Goal: Find specific page/section: Find specific page/section

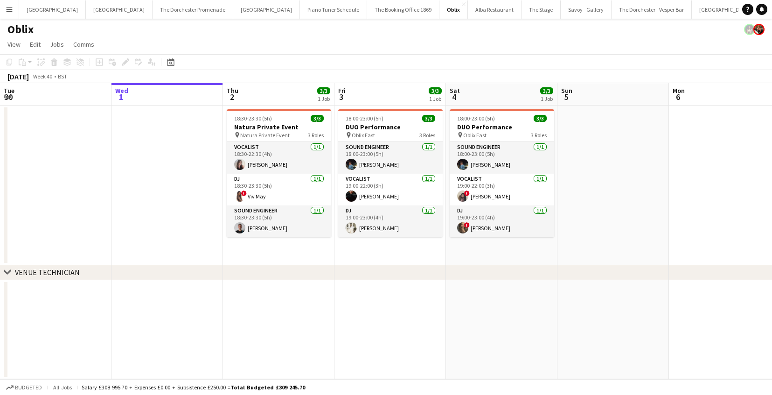
scroll to position [0, 223]
click at [462, 4] on app-icon "Close" at bounding box center [464, 4] width 4 height 4
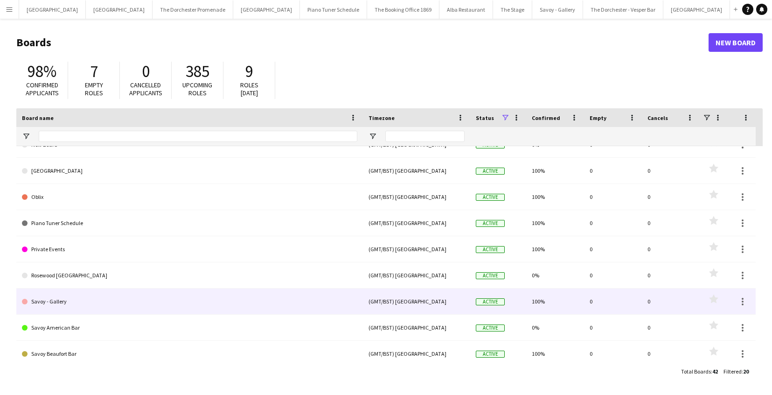
click at [247, 293] on link "Savoy - Gallery" at bounding box center [189, 301] width 335 height 26
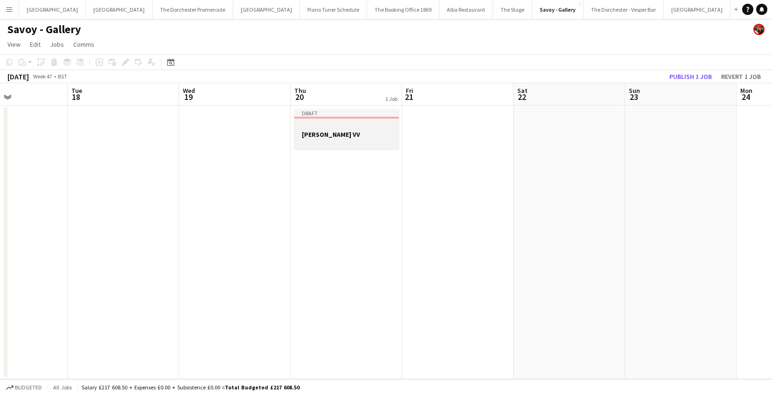
scroll to position [0, 262]
click at [317, 119] on app-job-card "Draft [PERSON_NAME] VV" at bounding box center [352, 129] width 105 height 40
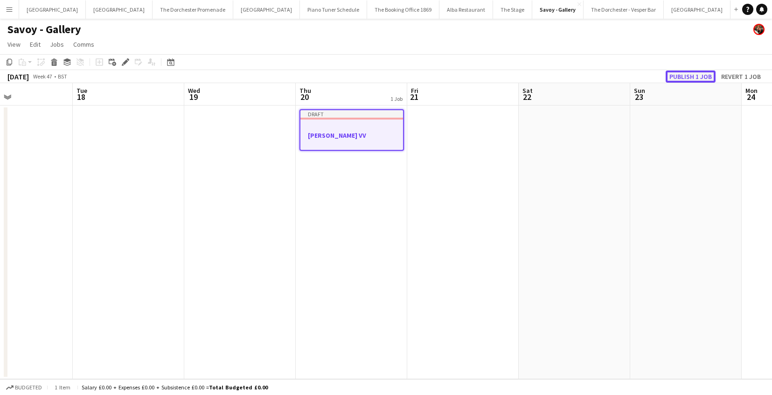
click at [684, 78] on button "Publish 1 job" at bounding box center [691, 76] width 50 height 12
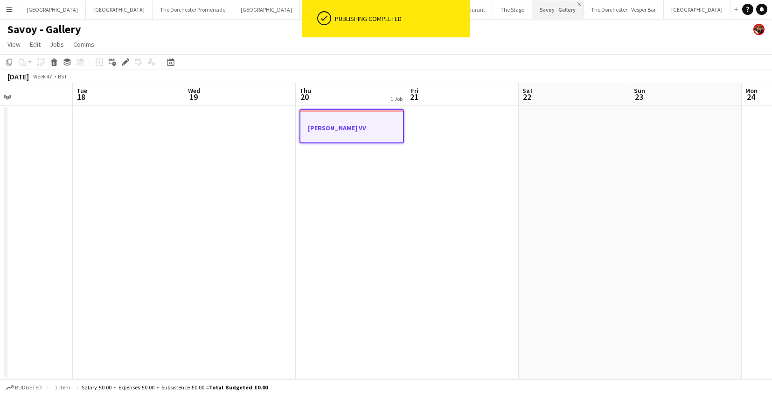
click at [578, 5] on app-icon "Close" at bounding box center [580, 4] width 4 height 4
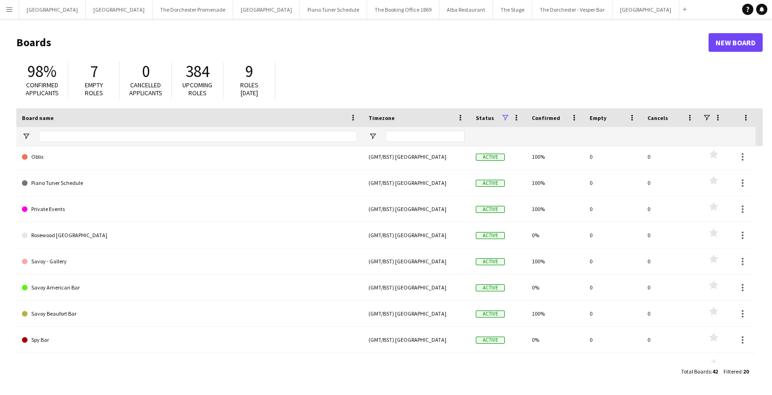
scroll to position [203, 0]
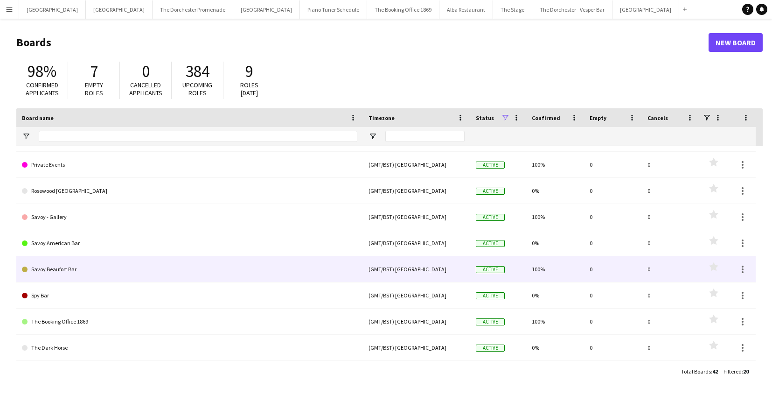
click at [251, 268] on link "Savoy Beaufort Bar" at bounding box center [189, 269] width 335 height 26
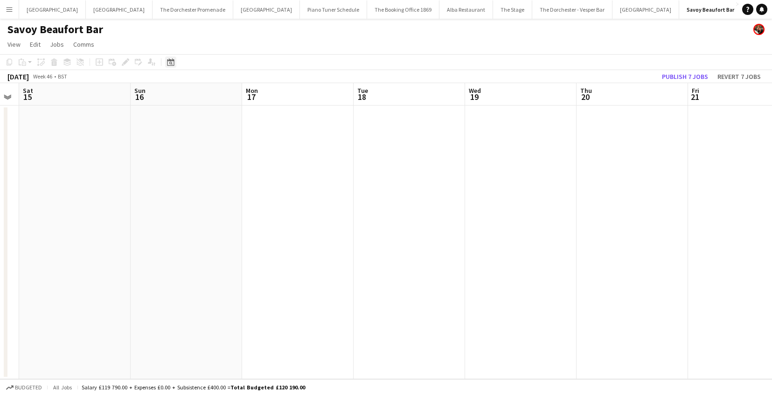
scroll to position [0, 317]
drag, startPoint x: 172, startPoint y: 64, endPoint x: 184, endPoint y: 82, distance: 21.9
click at [172, 64] on icon "Date picker" at bounding box center [170, 61] width 7 height 7
click at [243, 93] on span "Next month" at bounding box center [246, 94] width 19 height 19
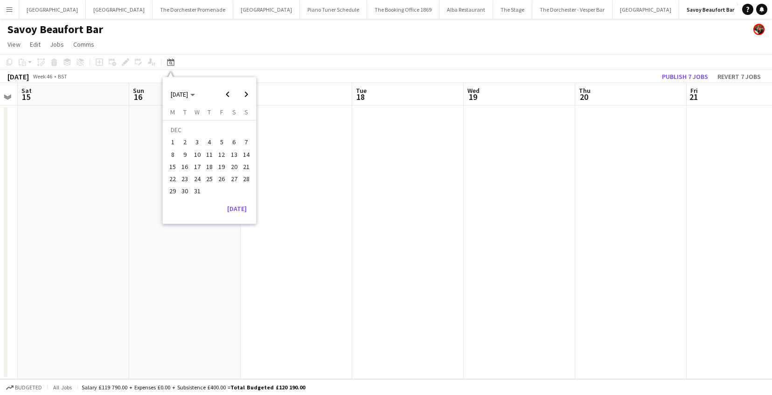
click at [210, 179] on span "25" at bounding box center [209, 178] width 11 height 11
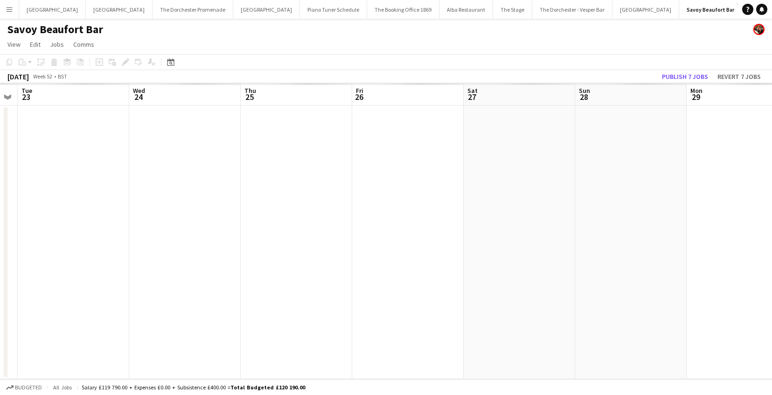
scroll to position [0, 321]
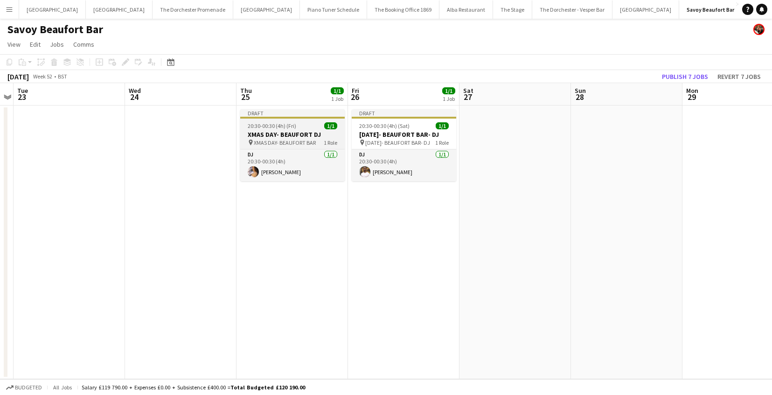
click at [303, 133] on h3 "XMAS DAY- BEAUFORT DJ" at bounding box center [292, 134] width 105 height 8
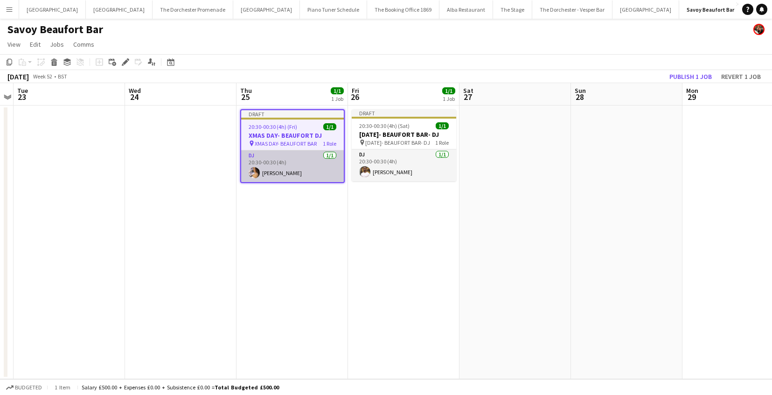
click at [299, 160] on app-card-role "DJ [DATE] 20:30-00:30 (4h) [PERSON_NAME]" at bounding box center [292, 166] width 103 height 32
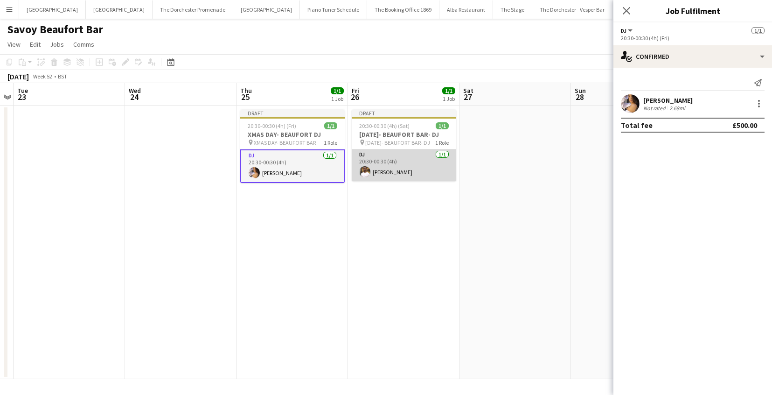
click at [386, 171] on app-card-role "DJ [DATE] 20:30-00:30 (4h) [PERSON_NAME]" at bounding box center [404, 165] width 105 height 32
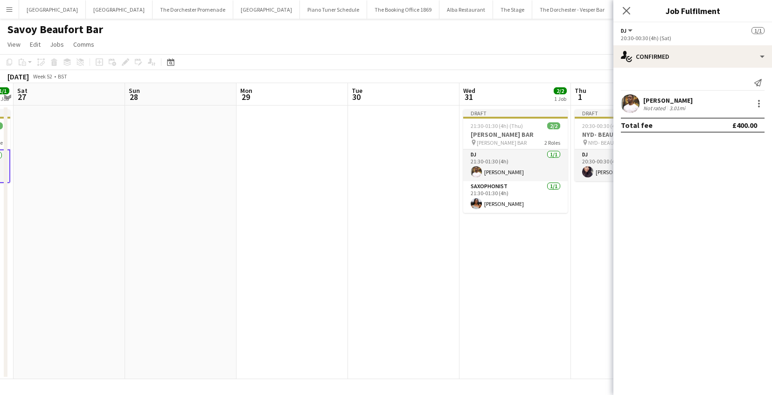
scroll to position [0, 286]
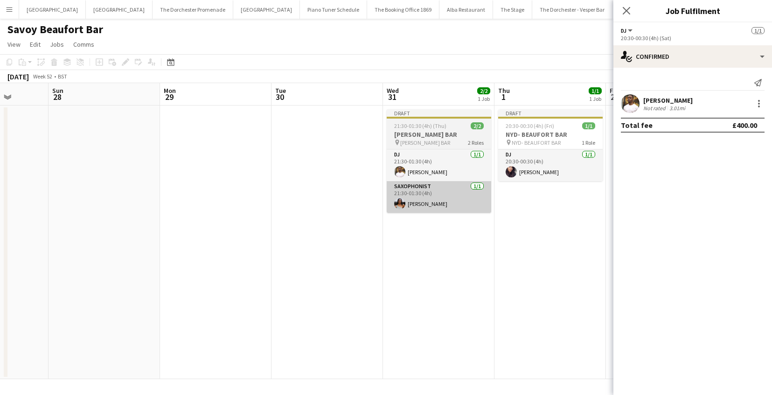
click at [449, 201] on app-card-role "Saxophonist [DATE] 21:30-01:30 (4h) [PERSON_NAME]" at bounding box center [439, 197] width 105 height 32
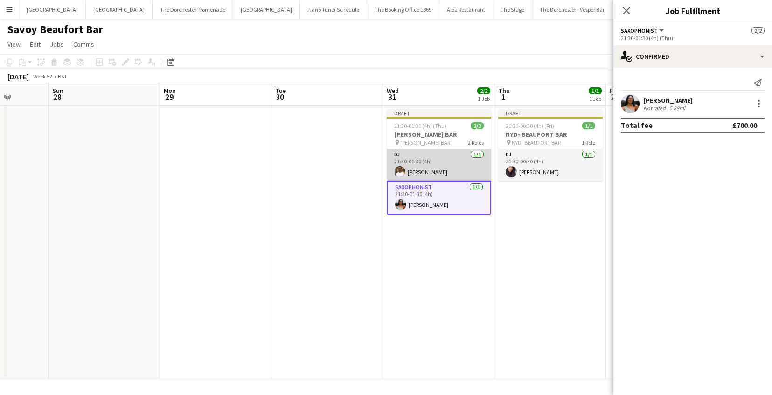
click at [412, 173] on app-card-role "DJ [DATE] 21:30-01:30 (4h) [PERSON_NAME]" at bounding box center [439, 165] width 105 height 32
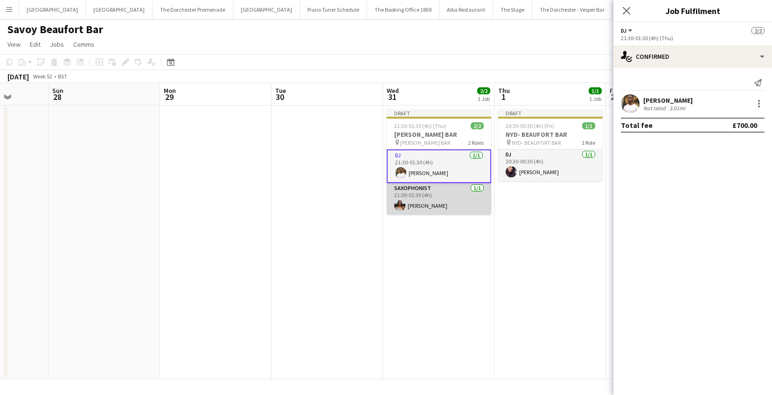
click at [446, 204] on app-card-role "Saxophonist [DATE] 21:30-01:30 (4h) [PERSON_NAME]" at bounding box center [439, 199] width 105 height 32
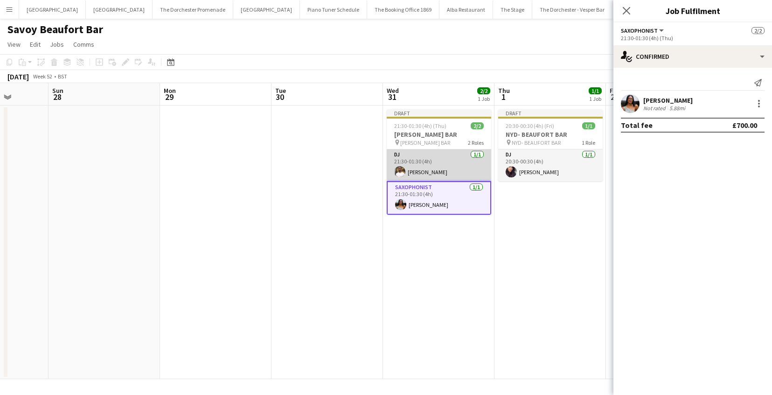
click at [444, 173] on app-card-role "DJ [DATE] 21:30-01:30 (4h) [PERSON_NAME]" at bounding box center [439, 165] width 105 height 32
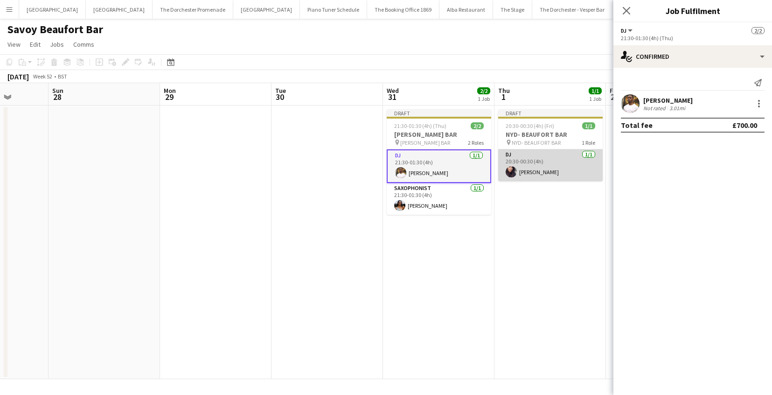
click at [569, 170] on app-card-role "DJ [DATE] 20:30-00:30 (4h) [PERSON_NAME]" at bounding box center [550, 165] width 105 height 32
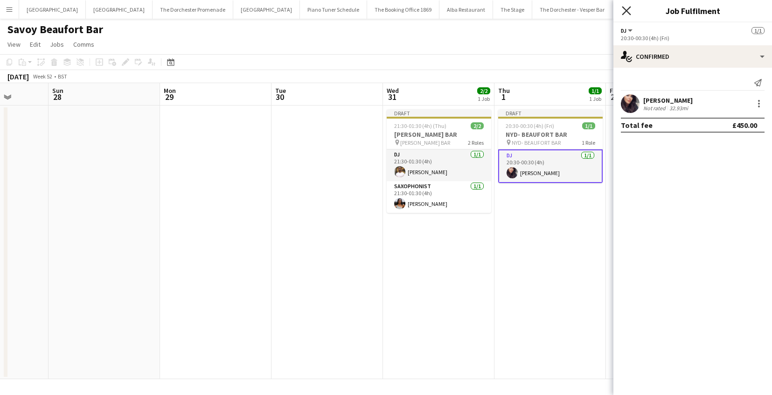
click at [628, 12] on icon at bounding box center [626, 10] width 9 height 9
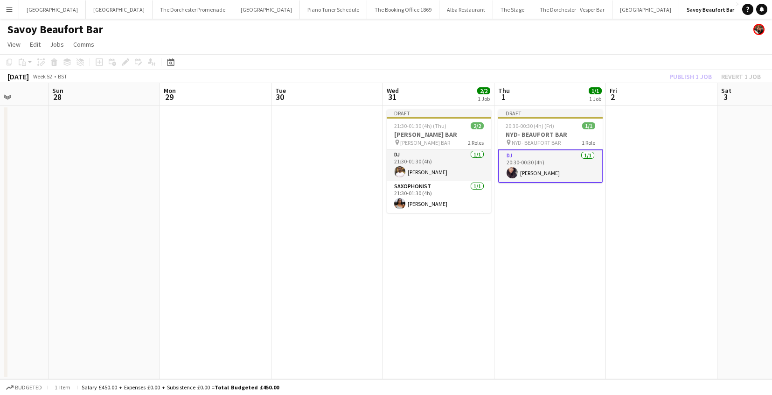
click at [736, 4] on app-icon "Close" at bounding box center [738, 4] width 4 height 4
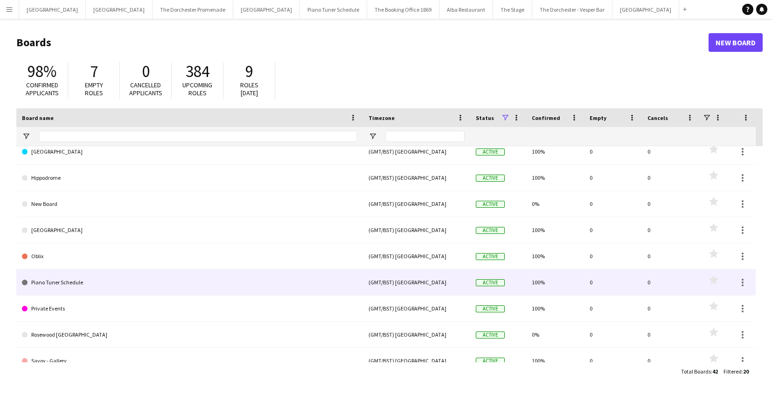
scroll to position [74, 0]
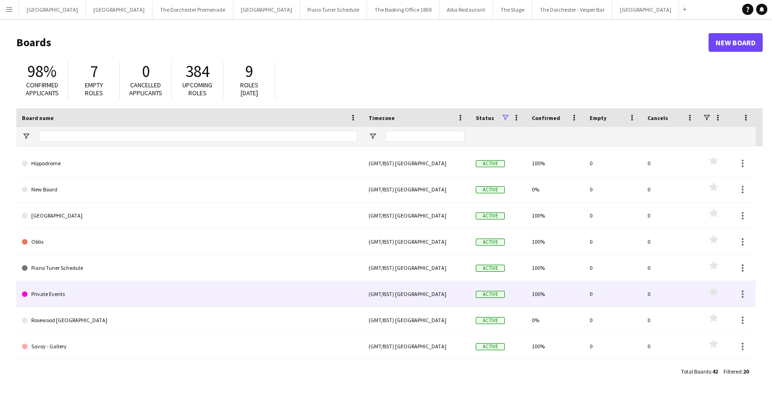
click at [106, 291] on link "Private Events" at bounding box center [189, 294] width 335 height 26
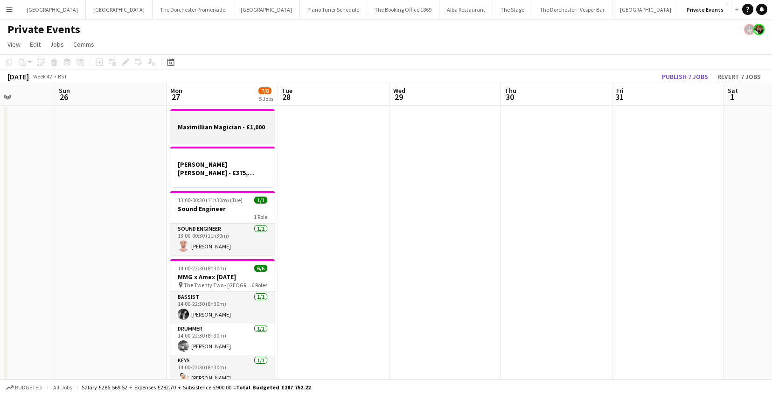
scroll to position [0, 324]
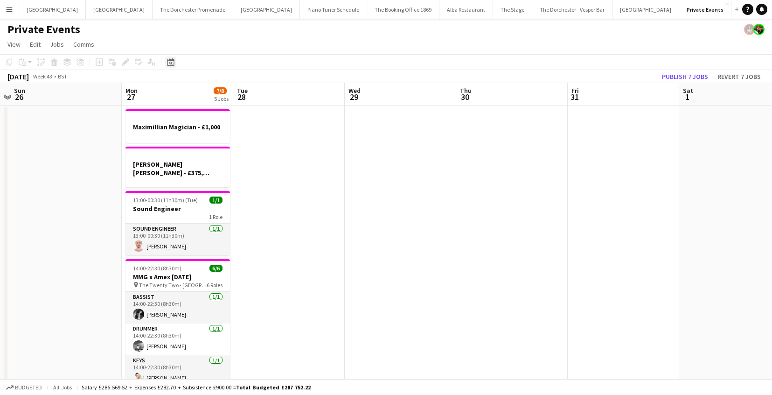
click at [174, 63] on div "Date picker" at bounding box center [170, 61] width 11 height 11
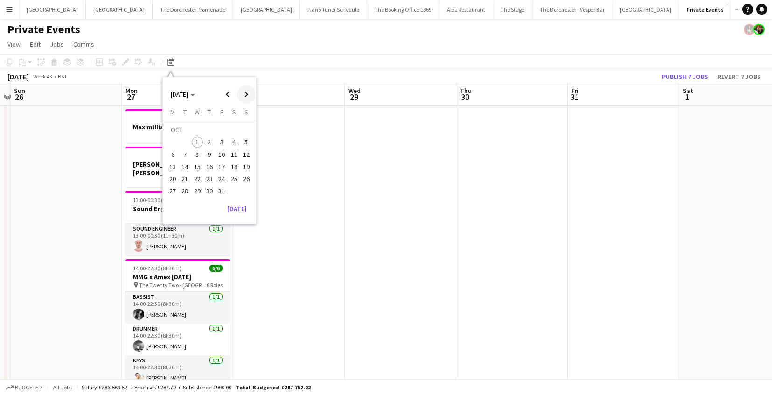
click at [246, 95] on span "Next month" at bounding box center [246, 94] width 19 height 19
click at [244, 97] on span "Next month" at bounding box center [246, 94] width 19 height 19
click at [206, 178] on span "25" at bounding box center [209, 178] width 11 height 11
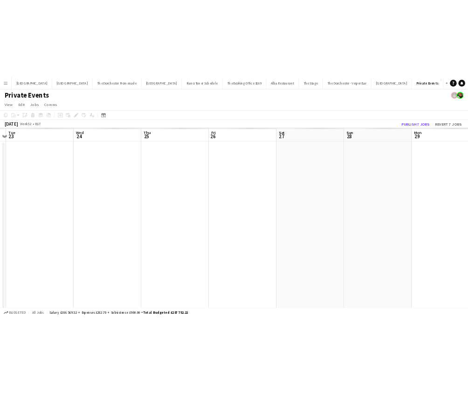
scroll to position [0, 321]
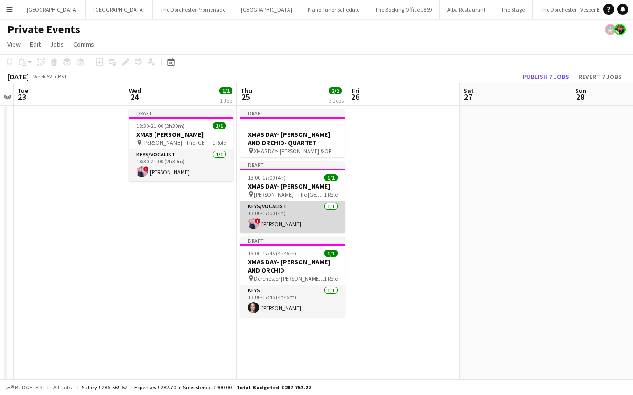
click at [310, 214] on app-card-role "Keys/Vocalist [DATE] 13:00-17:00 (4h) ! [PERSON_NAME]" at bounding box center [292, 217] width 105 height 32
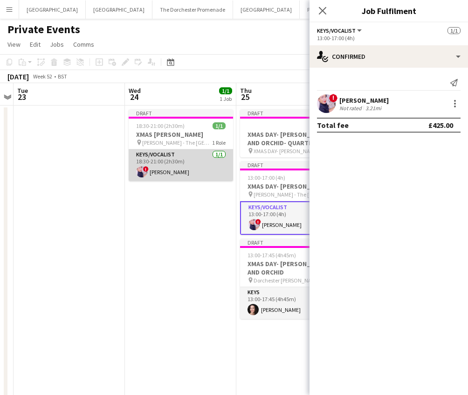
click at [170, 170] on app-card-role "Keys/Vocalist [DATE] 18:30-21:00 (2h30m) ! [PERSON_NAME]" at bounding box center [181, 165] width 105 height 32
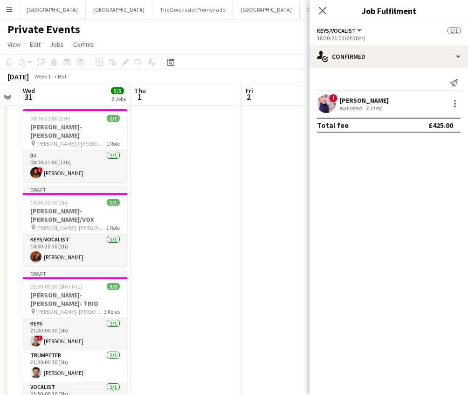
scroll to position [0, 272]
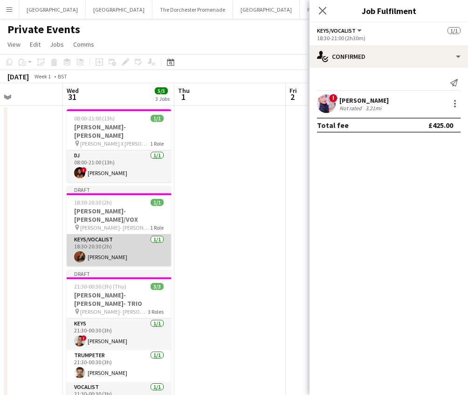
click at [139, 246] on app-card-role "Keys/Vocalist [DATE] 18:30-20:30 (2h) [PERSON_NAME]" at bounding box center [119, 250] width 105 height 32
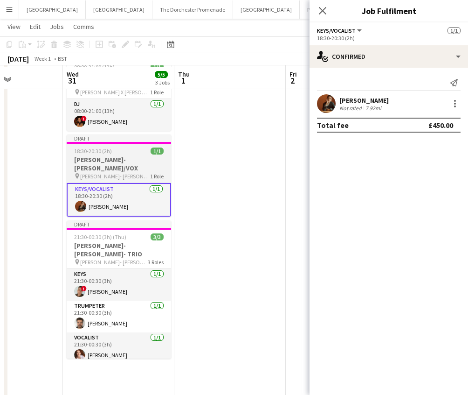
scroll to position [52, 0]
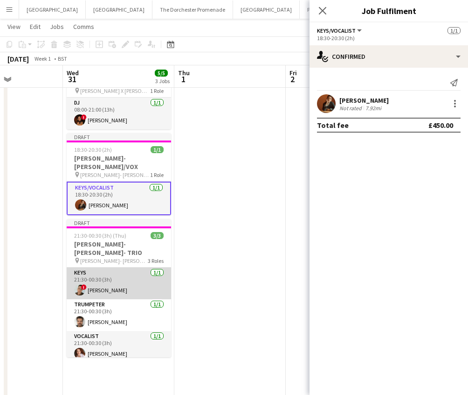
click at [120, 278] on app-card-role "Keys [DATE] 21:30-00:30 (3h) ! [PERSON_NAME]" at bounding box center [119, 283] width 105 height 32
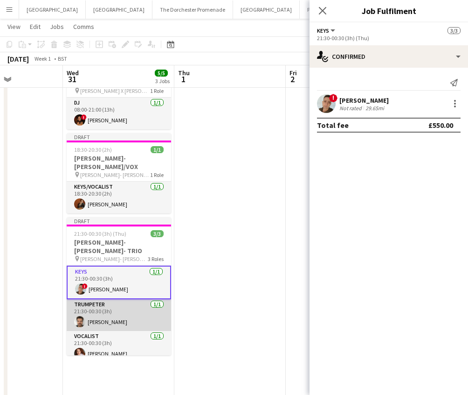
click at [119, 299] on app-card-role "Trumpeter [DATE] 21:30-00:30 (3h) [PERSON_NAME]" at bounding box center [119, 315] width 105 height 32
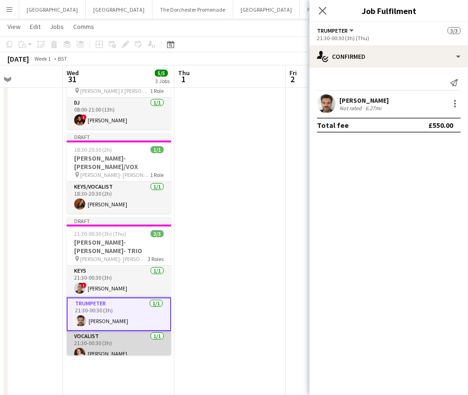
click at [116, 331] on app-card-role "Vocalist [DATE] 21:30-00:30 (3h) [PERSON_NAME]" at bounding box center [119, 347] width 105 height 32
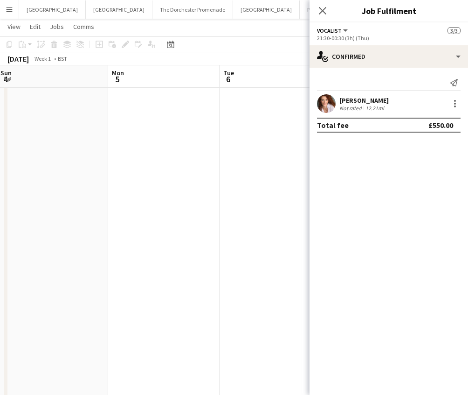
scroll to position [0, 340]
click at [325, 14] on app-icon "Close pop-in" at bounding box center [323, 11] width 14 height 14
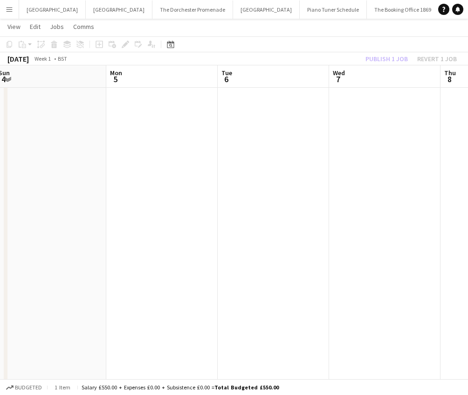
click at [9, 11] on app-icon "Menu" at bounding box center [9, 9] width 7 height 7
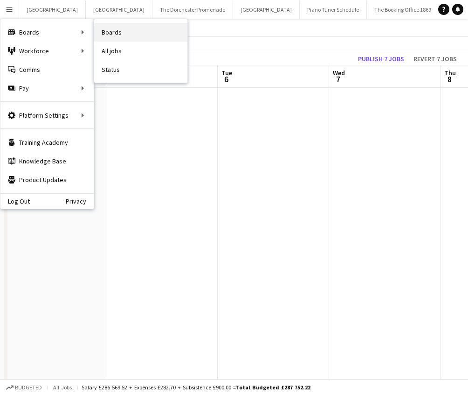
click at [120, 31] on link "Boards" at bounding box center [140, 32] width 93 height 19
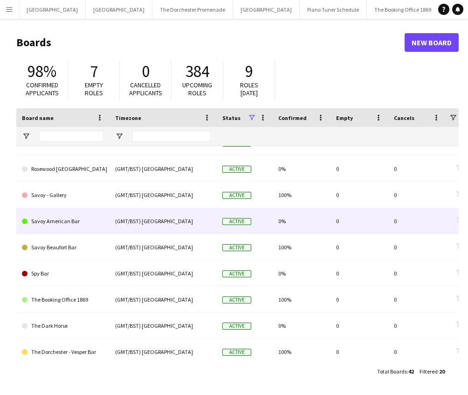
scroll to position [207, 0]
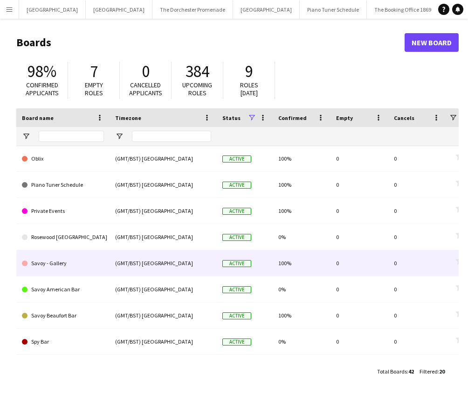
click at [97, 269] on link "Savoy - Gallery" at bounding box center [63, 263] width 82 height 26
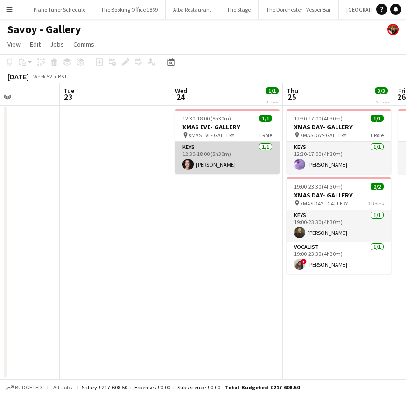
scroll to position [0, 390]
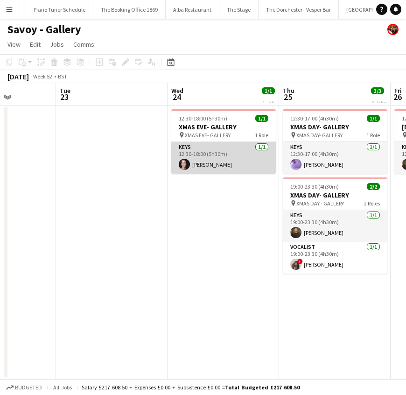
click at [234, 162] on app-card-role "Keys [DATE] 12:30-18:00 (5h30m) [PERSON_NAME]" at bounding box center [223, 158] width 105 height 32
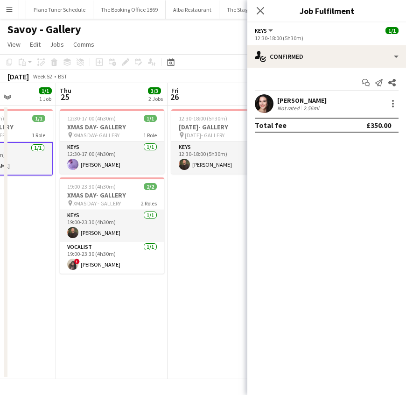
scroll to position [0, 277]
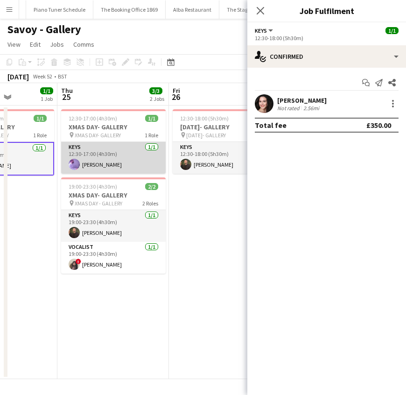
click at [97, 156] on app-card-role "Keys [DATE] 12:30-17:00 (4h30m) [PERSON_NAME]" at bounding box center [113, 158] width 105 height 32
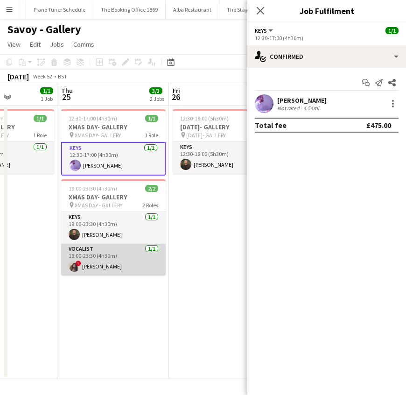
click at [86, 261] on app-card-role "Vocalist [DATE] 19:00-23:30 (4h30m) ! [PERSON_NAME]" at bounding box center [113, 260] width 105 height 32
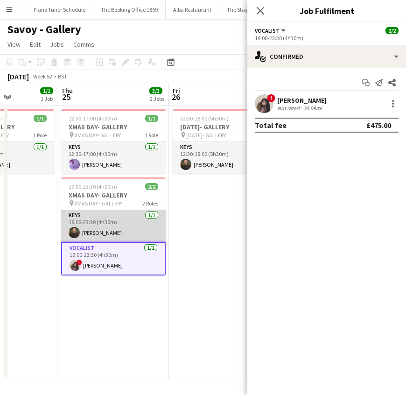
click at [86, 228] on app-card-role "Keys [DATE] 19:00-23:30 (4h30m) [PERSON_NAME]" at bounding box center [113, 226] width 105 height 32
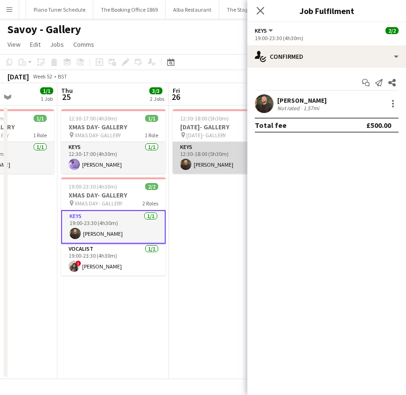
click at [210, 159] on app-card-role "Keys [DATE] 12:30-18:00 (5h30m) [PERSON_NAME]" at bounding box center [225, 158] width 105 height 32
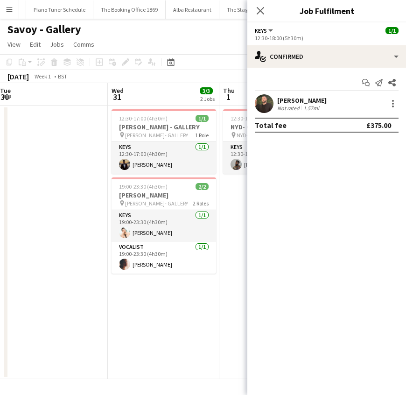
scroll to position [0, 348]
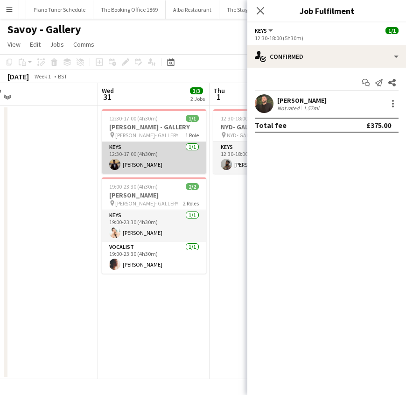
click at [149, 164] on app-card-role "Keys [DATE] 12:30-17:00 (4h30m) [PERSON_NAME]" at bounding box center [154, 158] width 105 height 32
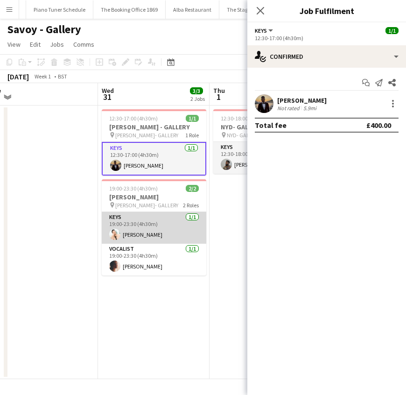
click at [150, 226] on app-card-role "Keys [DATE] 19:00-23:30 (4h30m) [PERSON_NAME]" at bounding box center [154, 228] width 105 height 32
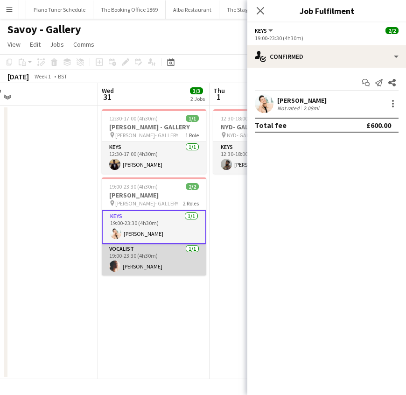
click at [153, 258] on app-card-role "Vocalist [DATE] 19:00-23:30 (4h30m) [PERSON_NAME]" at bounding box center [154, 260] width 105 height 32
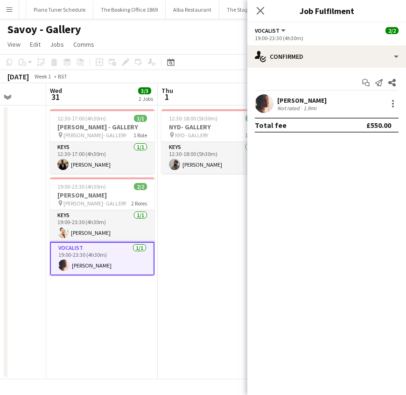
scroll to position [0, 404]
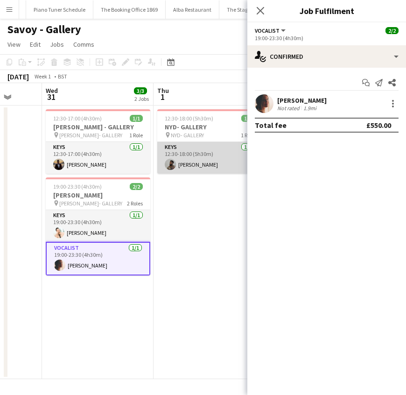
click at [185, 167] on app-card-role "Keys [DATE] 12:30-18:00 (5h30m) [PERSON_NAME]" at bounding box center [209, 158] width 105 height 32
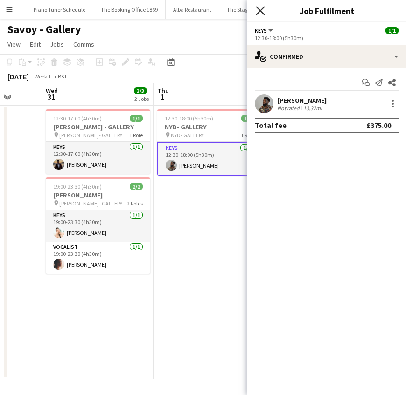
click at [262, 8] on icon "Close pop-in" at bounding box center [260, 10] width 9 height 9
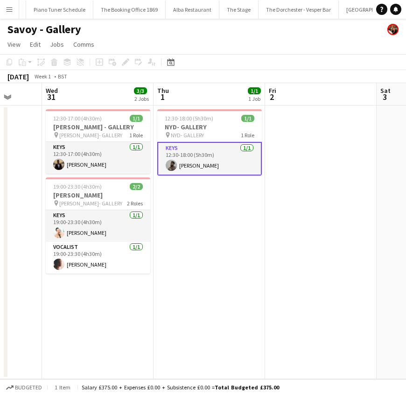
click at [7, 9] on app-icon "Menu" at bounding box center [9, 9] width 7 height 7
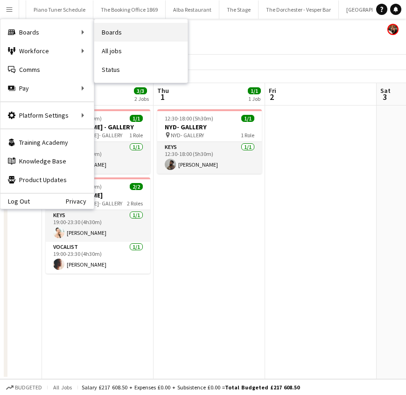
click at [118, 32] on link "Boards" at bounding box center [140, 32] width 93 height 19
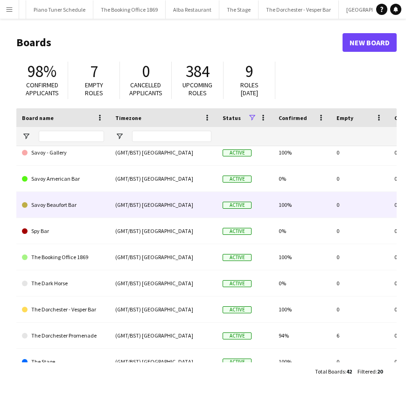
scroll to position [274, 0]
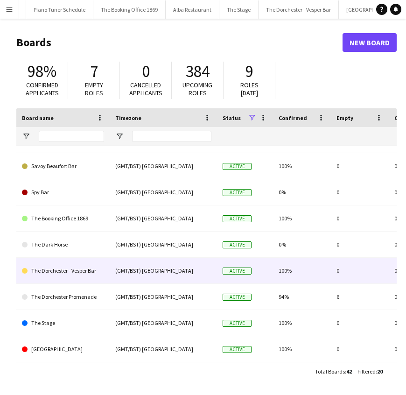
click at [82, 270] on link "The Dorchester - Vesper Bar" at bounding box center [63, 271] width 82 height 26
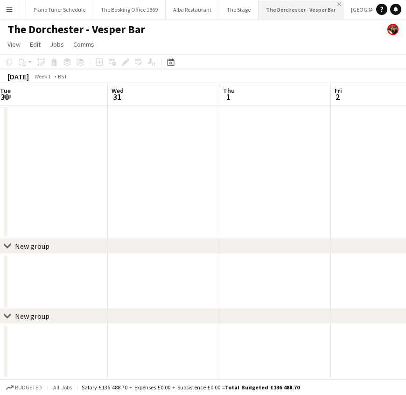
click at [337, 4] on app-icon "Close" at bounding box center [339, 4] width 4 height 4
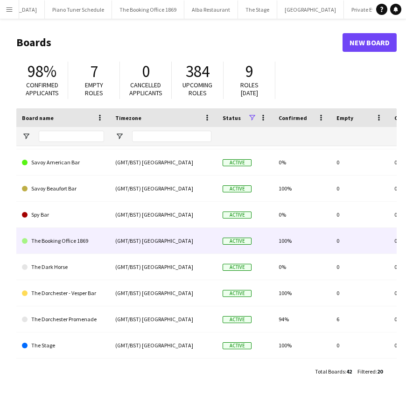
scroll to position [286, 0]
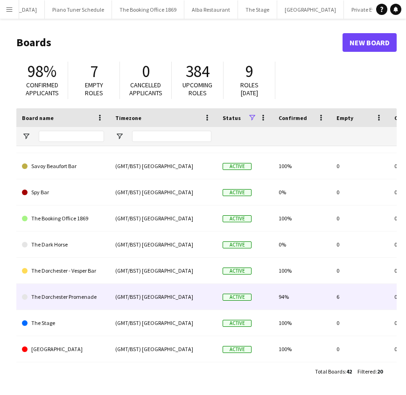
click at [100, 295] on link "The Dorchester Promenade" at bounding box center [63, 297] width 82 height 26
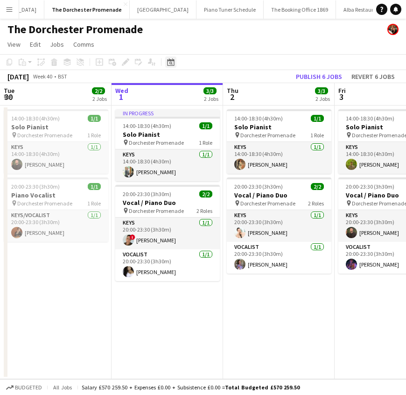
click at [168, 63] on icon "Date picker" at bounding box center [170, 61] width 7 height 7
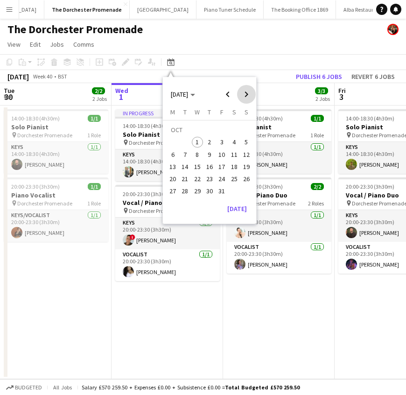
click at [245, 91] on span "Next month" at bounding box center [246, 94] width 19 height 19
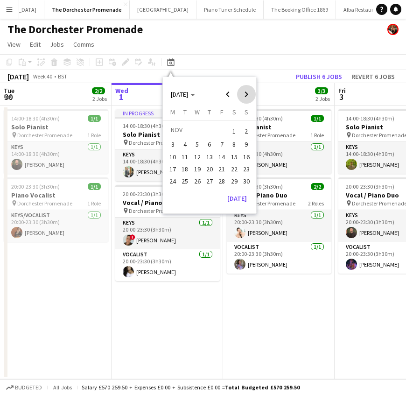
click at [245, 91] on span "Next month" at bounding box center [246, 94] width 19 height 19
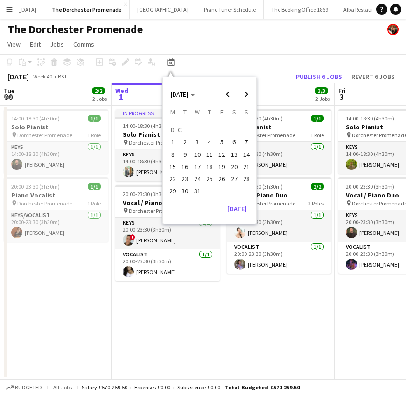
click at [197, 177] on span "24" at bounding box center [197, 178] width 11 height 11
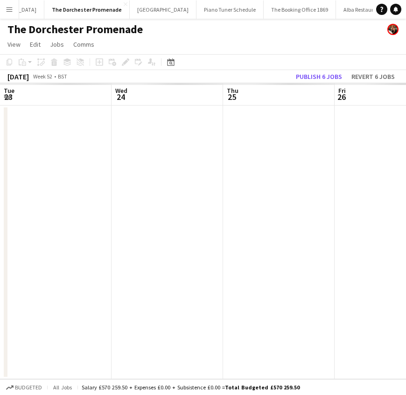
scroll to position [0, 321]
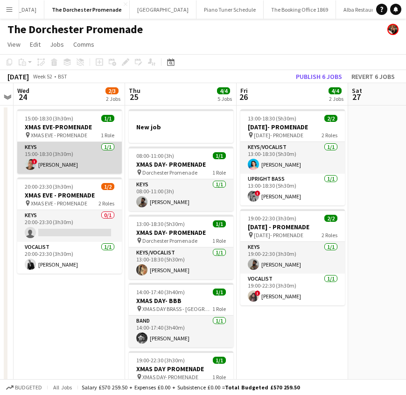
click at [56, 165] on app-card-role "Keys [DATE] 15:00-18:30 (3h30m) ! [PERSON_NAME]" at bounding box center [69, 158] width 105 height 32
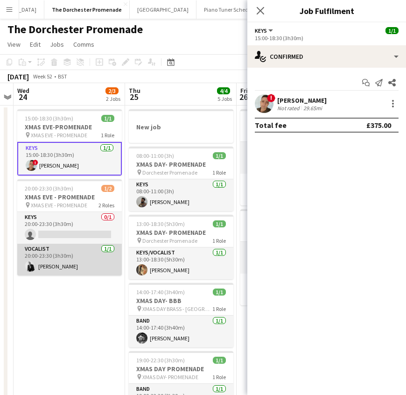
click at [57, 265] on app-card-role "Vocalist [DATE] 20:00-23:30 (3h30m) [PERSON_NAME]" at bounding box center [69, 260] width 105 height 32
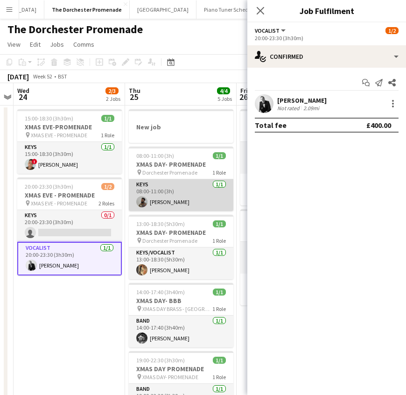
click at [187, 195] on app-card-role "Keys [DATE] 08:00-11:00 (3h) [PERSON_NAME]" at bounding box center [181, 195] width 105 height 32
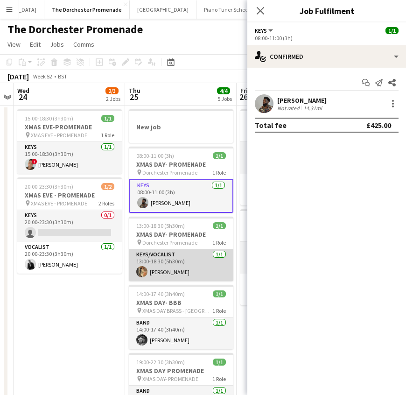
click at [152, 271] on app-card-role "Keys/Vocalist [DATE] 13:00-18:30 (5h30m) [PERSON_NAME]" at bounding box center [181, 265] width 105 height 32
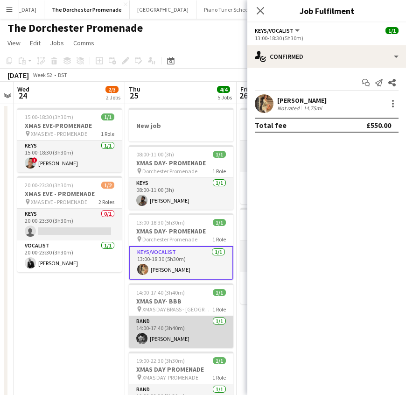
click at [148, 333] on app-card-role "Band [DATE] 14:00-17:40 (3h40m) [PERSON_NAME]" at bounding box center [181, 332] width 105 height 32
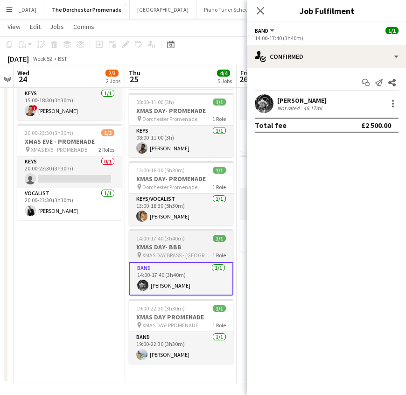
scroll to position [55, 0]
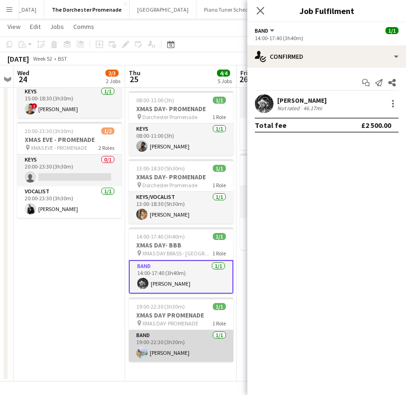
click at [150, 338] on app-card-role "Band [DATE] 19:00-22:30 (3h30m) [PERSON_NAME]" at bounding box center [181, 346] width 105 height 32
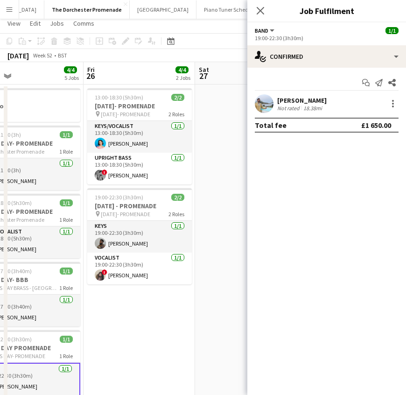
scroll to position [0, 0]
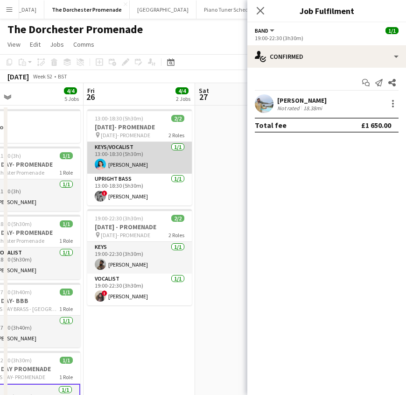
click at [108, 165] on app-card-role "Keys/Vocalist [DATE] 13:00-18:30 (5h30m) [PERSON_NAME]" at bounding box center [139, 158] width 105 height 32
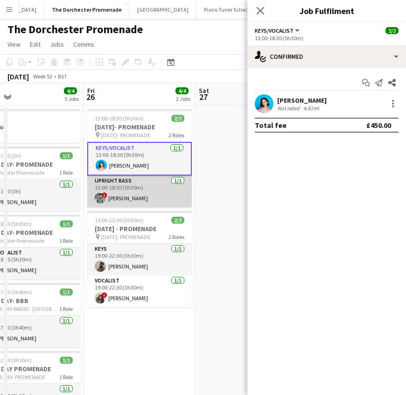
click at [115, 186] on app-card-role "Upright Bass [DATE] 13:00-18:30 (5h30m) ! [PERSON_NAME]" at bounding box center [139, 191] width 105 height 32
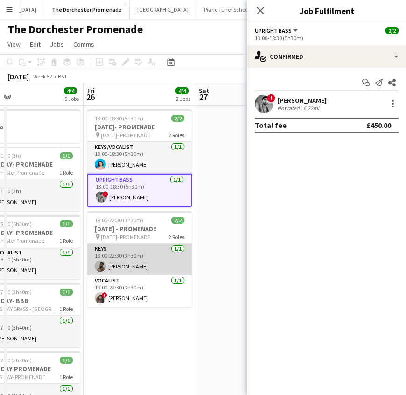
click at [150, 263] on app-card-role "Keys [DATE] 19:00-22:30 (3h30m) [PERSON_NAME]" at bounding box center [139, 260] width 105 height 32
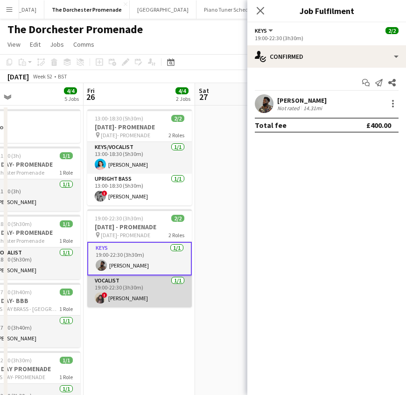
click at [138, 297] on app-card-role "Vocalist [DATE] 19:00-22:30 (3h30m) ! [PERSON_NAME]" at bounding box center [139, 291] width 105 height 32
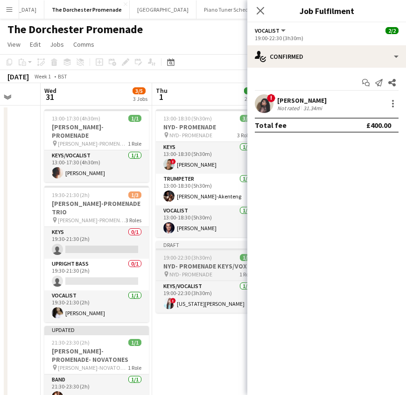
scroll to position [0, 293]
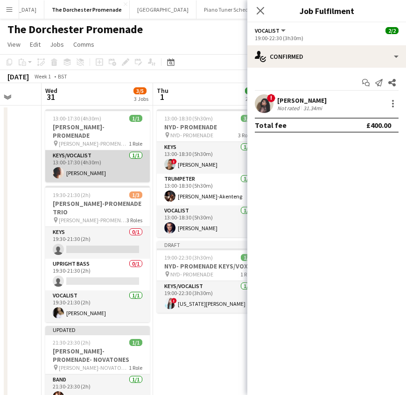
click at [92, 166] on app-card-role "Keys/Vocalist [DATE] 13:00-17:30 (4h30m) [PERSON_NAME]" at bounding box center [97, 166] width 105 height 32
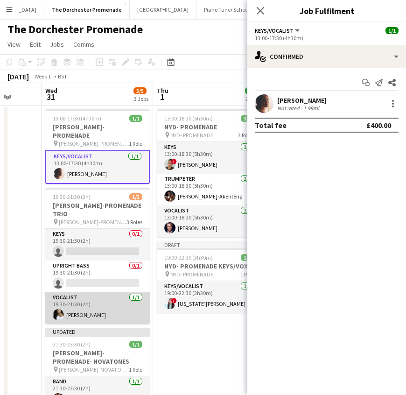
click at [86, 293] on app-card-role "Vocalist [DATE] 19:30-21:30 (2h) [PERSON_NAME]" at bounding box center [97, 308] width 105 height 32
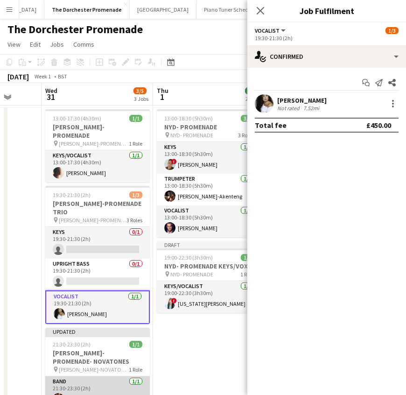
click at [70, 376] on app-card-role "Band [DATE] 21:30-23:30 (2h) [PERSON_NAME]" at bounding box center [97, 392] width 105 height 32
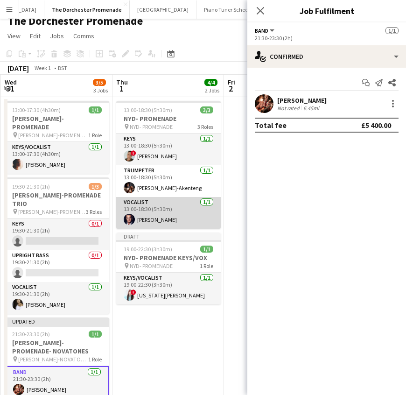
scroll to position [7, 0]
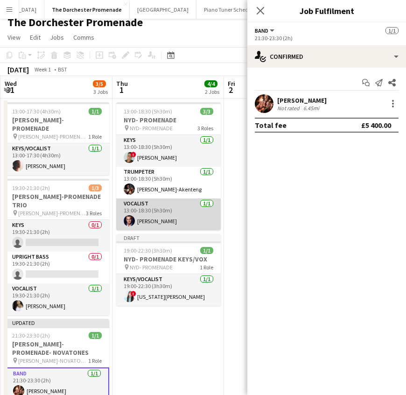
click at [187, 209] on app-card-role "Vocalist [DATE] 13:00-18:30 (5h30m) [PERSON_NAME]" at bounding box center [168, 214] width 105 height 32
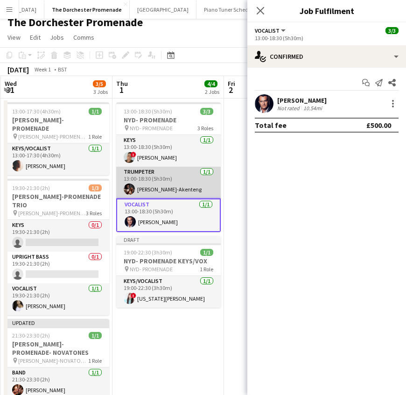
click at [141, 181] on app-card-role "Trumpeter [DATE] 13:00-18:30 (5h30m) [PERSON_NAME]-Akenteng" at bounding box center [168, 183] width 105 height 32
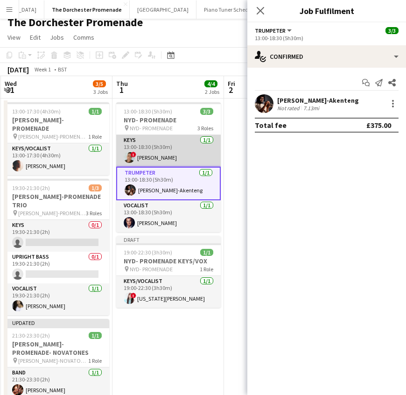
click at [147, 152] on app-card-role "Keys [DATE] 13:00-18:30 (5h30m) ! [PERSON_NAME]" at bounding box center [168, 151] width 105 height 32
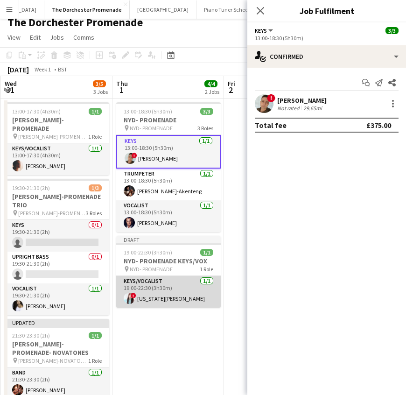
click at [142, 289] on app-card-role "Keys/Vocalist [DATE] 19:00-22:30 (3h30m) ! [US_STATE][PERSON_NAME]" at bounding box center [168, 292] width 105 height 32
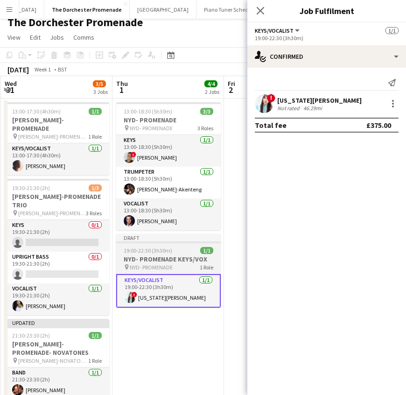
scroll to position [0, 345]
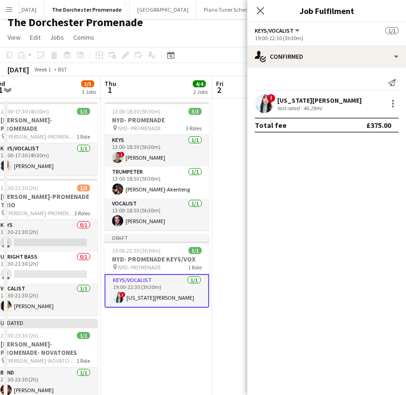
drag, startPoint x: 11, startPoint y: 9, endPoint x: 14, endPoint y: 15, distance: 6.7
click at [11, 9] on app-icon "Menu" at bounding box center [9, 9] width 7 height 7
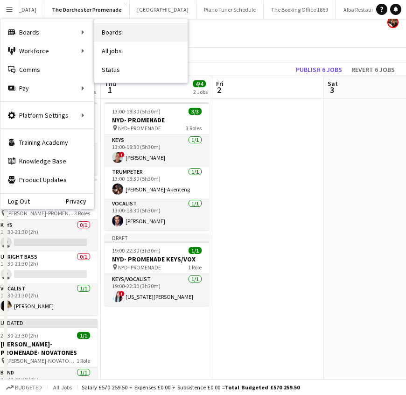
click at [117, 33] on link "Boards" at bounding box center [140, 32] width 93 height 19
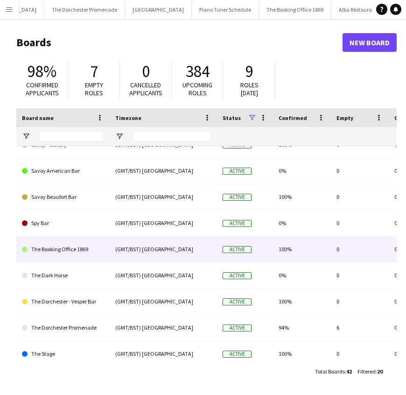
scroll to position [307, 0]
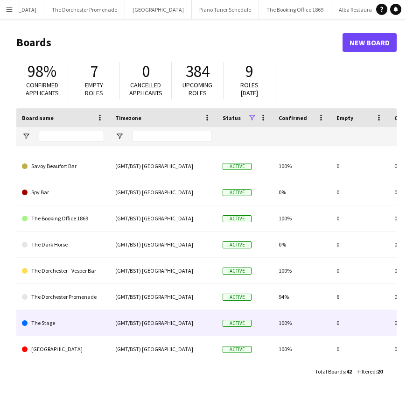
click at [85, 329] on link "The Stage" at bounding box center [63, 323] width 82 height 26
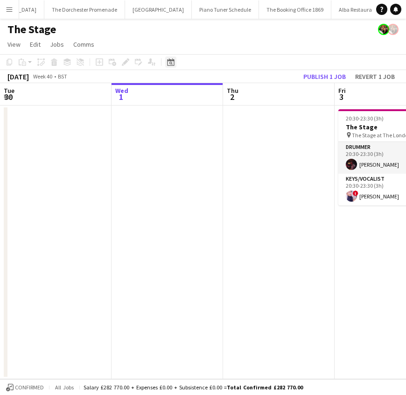
click at [169, 63] on icon at bounding box center [170, 63] width 3 height 3
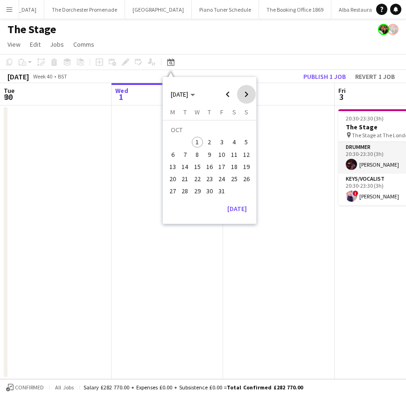
click at [244, 93] on span "Next month" at bounding box center [246, 94] width 19 height 19
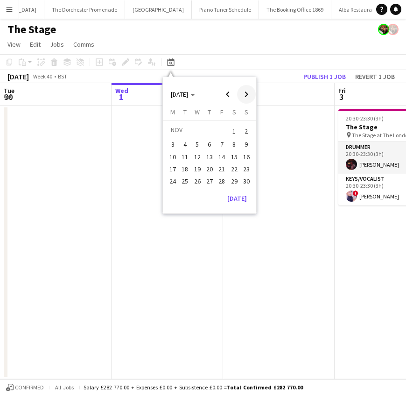
click at [247, 96] on span "Next month" at bounding box center [246, 94] width 19 height 19
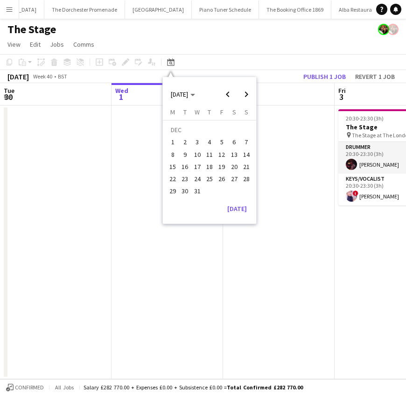
click at [209, 180] on span "25" at bounding box center [209, 178] width 11 height 11
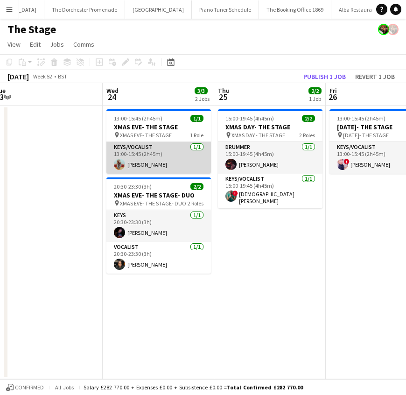
click at [159, 164] on app-card-role "Keys/Vocalist [DATE] 13:00-15:45 (2h45m) [PERSON_NAME]" at bounding box center [158, 158] width 105 height 32
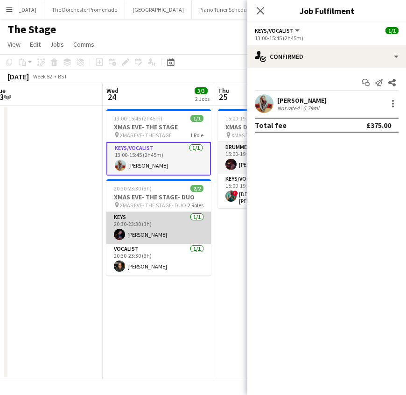
click at [137, 234] on app-card-role "Keys [DATE] 20:30-23:30 (3h) [PERSON_NAME]" at bounding box center [158, 228] width 105 height 32
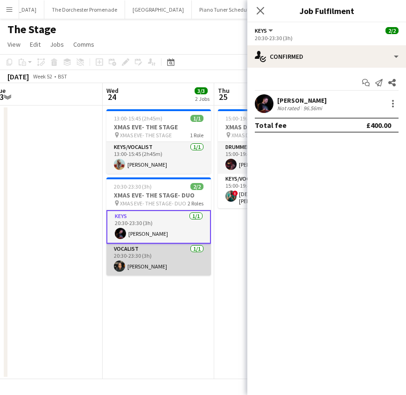
click at [139, 262] on app-card-role "Vocalist [DATE] 20:30-23:30 (3h) [PERSON_NAME]" at bounding box center [158, 260] width 105 height 32
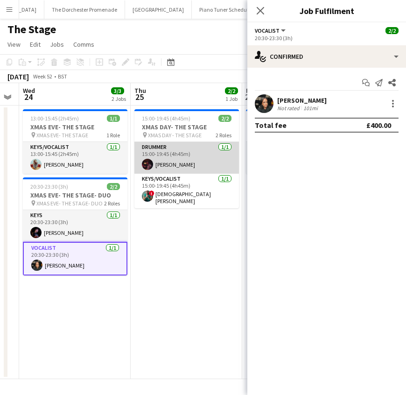
click at [175, 160] on app-card-role "Drummer [DATE] 15:00-19:45 (4h45m) [PERSON_NAME]" at bounding box center [186, 158] width 105 height 32
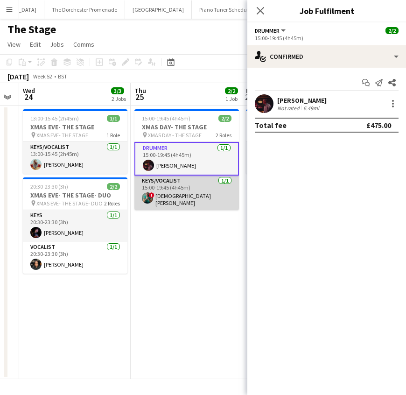
click at [179, 193] on app-card-role "Keys/Vocalist [DATE] 15:00-19:45 (4h45m) ! Christian De-Gallerie" at bounding box center [186, 192] width 105 height 35
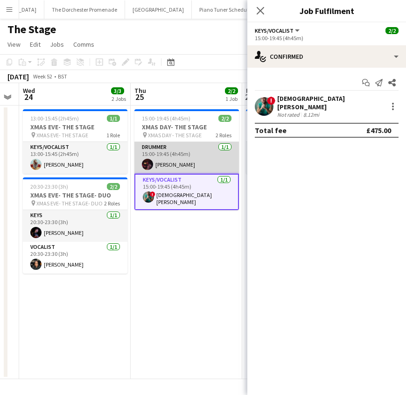
click at [176, 153] on app-card-role "Drummer [DATE] 15:00-19:45 (4h45m) [PERSON_NAME]" at bounding box center [186, 158] width 105 height 32
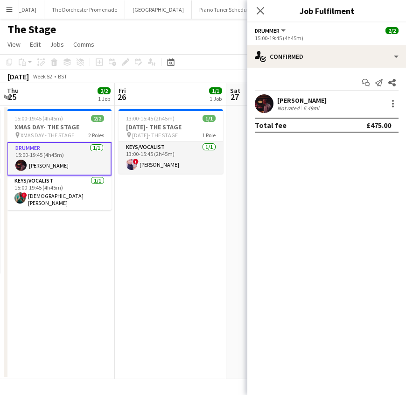
scroll to position [0, 345]
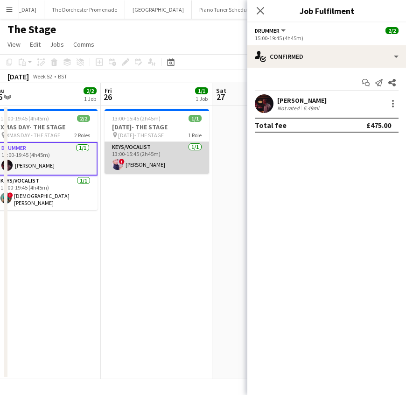
click at [137, 154] on app-card-role "Keys/Vocalist [DATE] 13:00-15:45 (2h45m) ! [PERSON_NAME]" at bounding box center [157, 158] width 105 height 32
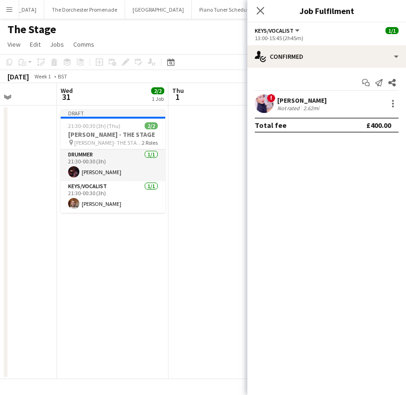
scroll to position [0, 391]
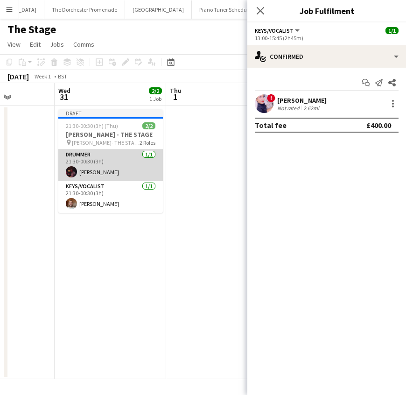
click at [115, 160] on app-card-role "Drummer [DATE] 21:30-00:30 (3h) [PERSON_NAME]" at bounding box center [110, 165] width 105 height 32
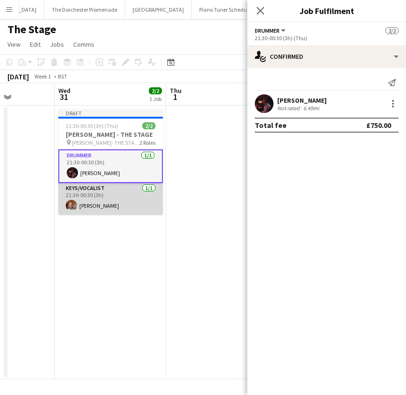
click at [119, 192] on app-card-role "Keys/Vocalist [DATE] 21:30-00:30 (3h) [PERSON_NAME]" at bounding box center [110, 199] width 105 height 32
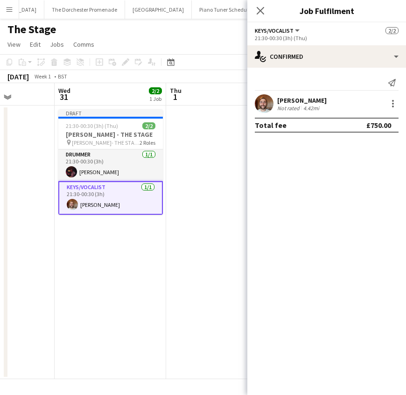
click at [10, 9] on app-icon "Menu" at bounding box center [9, 9] width 7 height 7
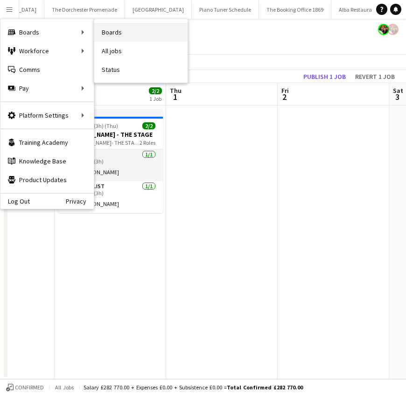
click at [121, 33] on link "Boards" at bounding box center [140, 32] width 93 height 19
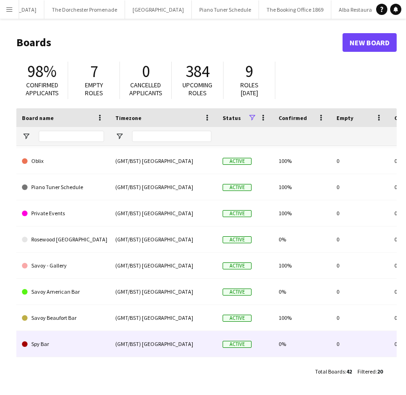
scroll to position [307, 0]
